Goal: Information Seeking & Learning: Learn about a topic

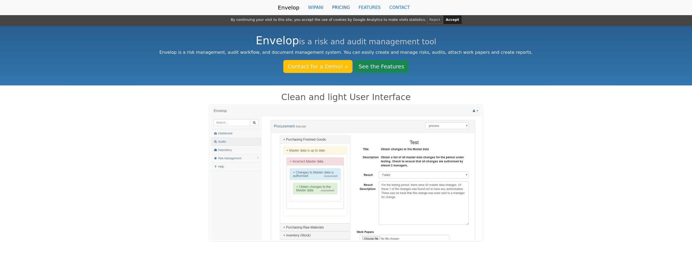
click at [340, 6] on link "PRICING" at bounding box center [341, 7] width 26 height 11
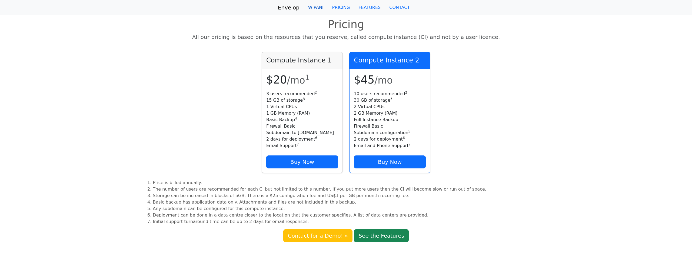
click at [321, 7] on link "WIPANI" at bounding box center [316, 7] width 24 height 11
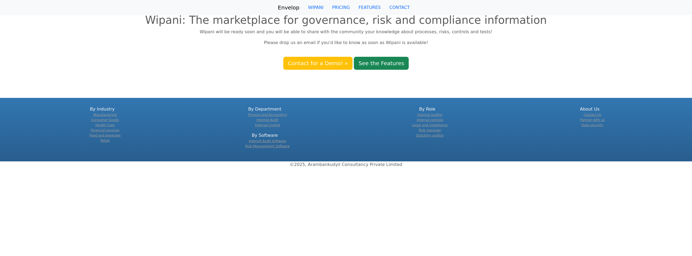
click at [291, 6] on link "Envelop" at bounding box center [289, 7] width 22 height 11
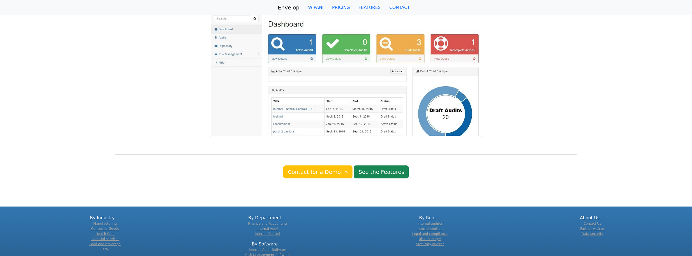
scroll to position [374, 0]
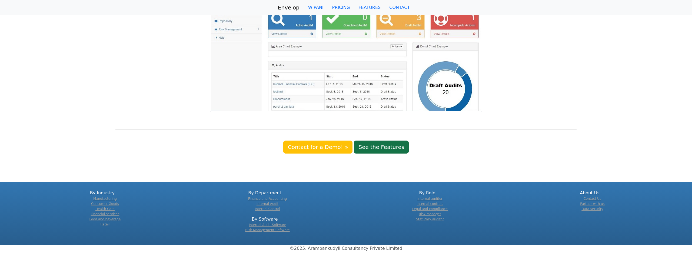
click at [382, 143] on link "See the Features" at bounding box center [381, 147] width 55 height 13
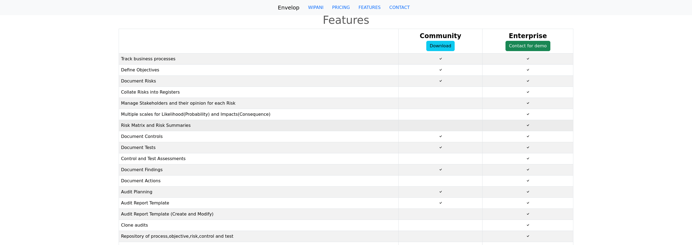
click at [197, 127] on td "Risk Matrix and Risk Summaries" at bounding box center [259, 125] width 280 height 11
click at [347, 7] on link "PRICING" at bounding box center [341, 7] width 26 height 11
